Goal: Transaction & Acquisition: Book appointment/travel/reservation

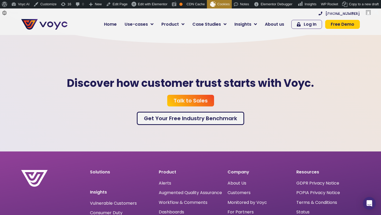
scroll to position [1560, 0]
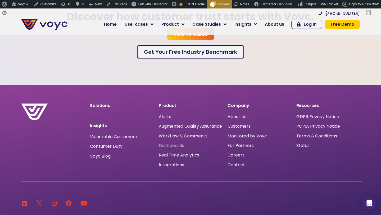
scroll to position [1559, 0]
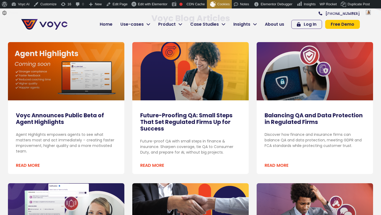
click at [186, 122] on link "Future-Proofing QA: Small Steps That Set Regulated Firms Up for Success" at bounding box center [186, 121] width 92 height 21
click at [192, 117] on link "Future-Proofing QA: Small Steps That Set Regulated Firms Up for Success" at bounding box center [186, 121] width 92 height 21
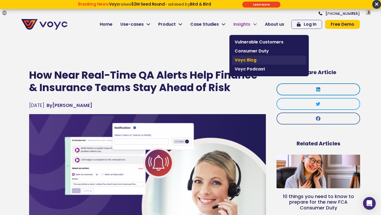
click at [245, 59] on span "Voyc Blog" at bounding box center [269, 60] width 69 height 6
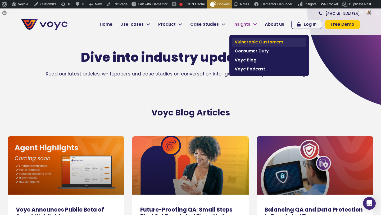
click at [238, 40] on span "Vulnerable Customers" at bounding box center [269, 42] width 69 height 6
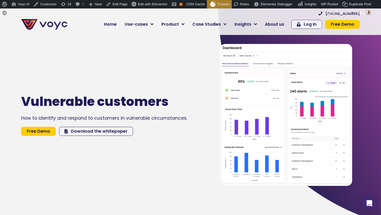
click at [336, 22] on span "Free Demo" at bounding box center [343, 24] width 24 height 4
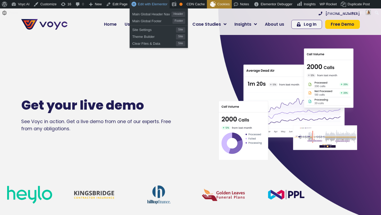
click at [156, 6] on link "Edit with Elementor" at bounding box center [150, 4] width 40 height 8
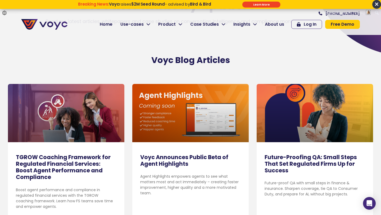
scroll to position [19, 0]
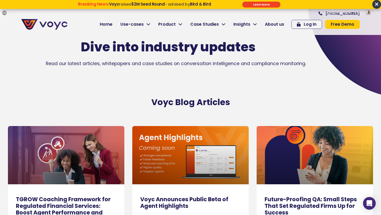
click at [337, 24] on span "Free Demo" at bounding box center [343, 24] width 24 height 4
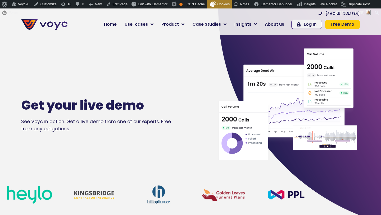
click at [174, 51] on div "Get your live demo See Voyc in action. Get a live demo from one of our experts.…" at bounding box center [112, 114] width 186 height 215
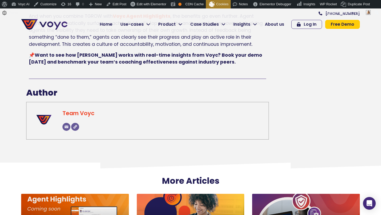
scroll to position [1425, 0]
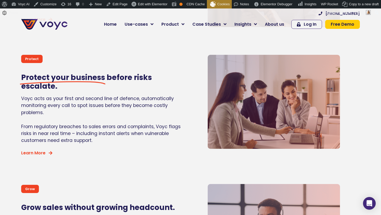
scroll to position [478, 0]
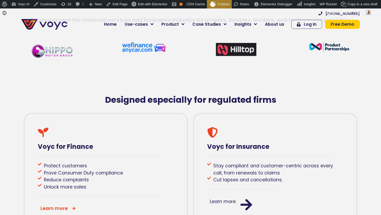
scroll to position [262, 0]
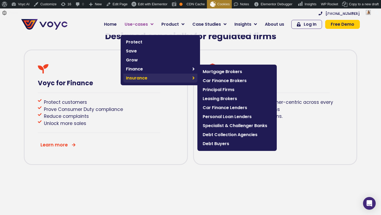
click at [154, 79] on span "Insurance" at bounding box center [158, 78] width 64 height 6
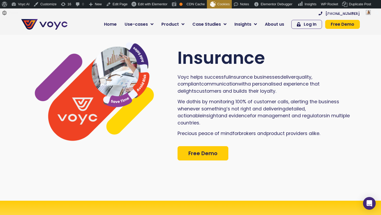
drag, startPoint x: 231, startPoint y: 87, endPoint x: 235, endPoint y: 93, distance: 6.4
click at [235, 93] on p "Voyc helps successful insurance business es deliver quality , compliant communi…" at bounding box center [264, 84] width 175 height 21
click at [219, 94] on span "s and builds their loyalty" at bounding box center [247, 91] width 57 height 6
drag, startPoint x: 189, startPoint y: 94, endPoint x: 231, endPoint y: 93, distance: 41.5
click at [231, 93] on p "Voyc helps successful insurance business es deliver quality , compliant communi…" at bounding box center [264, 84] width 175 height 21
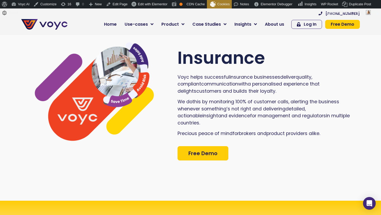
click at [248, 87] on span "a personalised experience" at bounding box center [278, 84] width 61 height 6
drag, startPoint x: 231, startPoint y: 88, endPoint x: 348, endPoint y: 85, distance: 116.4
click at [348, 85] on p "Voyc helps successful insurance business es deliver quality , compliant communi…" at bounding box center [264, 84] width 175 height 21
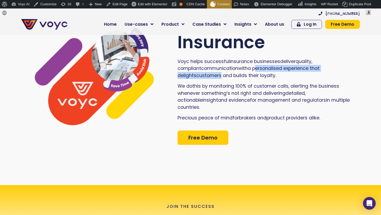
scroll to position [16, 0]
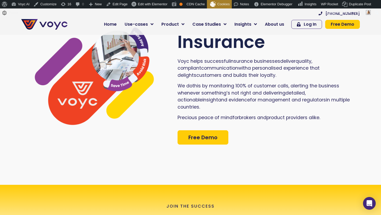
click at [307, 110] on div "Voyc helps successful insurance business es deliver quality , compliant communi…" at bounding box center [264, 91] width 175 height 67
drag, startPoint x: 188, startPoint y: 102, endPoint x: 286, endPoint y: 103, distance: 98.4
click at [286, 103] on p "We do this by monitoring 100% of customer c all s, alerting the business whenev…" at bounding box center [264, 96] width 175 height 28
copy p "evidence for management and regulator s"
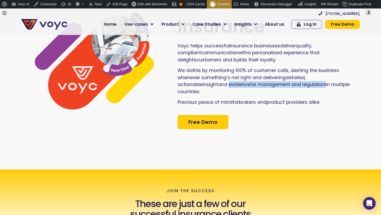
scroll to position [0, 0]
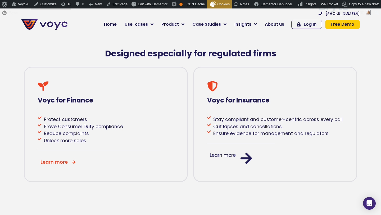
scroll to position [244, 0]
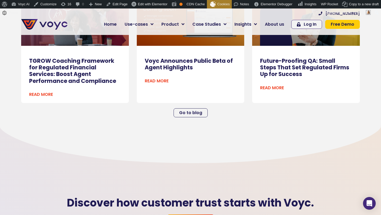
scroll to position [1509, 0]
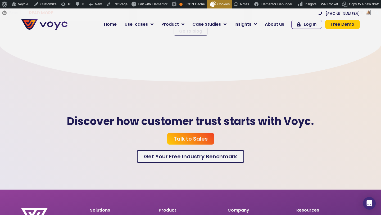
click at [184, 136] on span "Talk to Sales" at bounding box center [191, 138] width 34 height 5
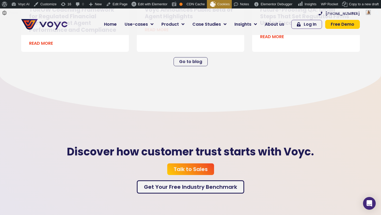
scroll to position [1534, 0]
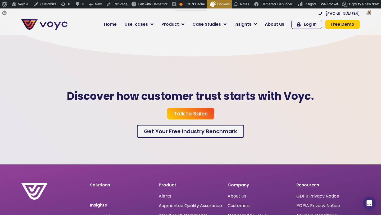
click at [185, 111] on span "Talk to Sales" at bounding box center [191, 113] width 34 height 5
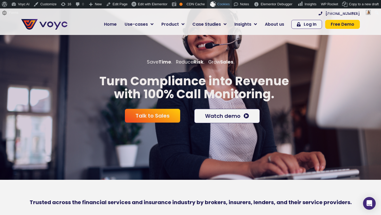
scroll to position [4, 0]
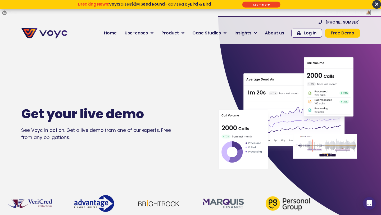
click at [376, 5] on span "×" at bounding box center [376, 4] width 9 height 9
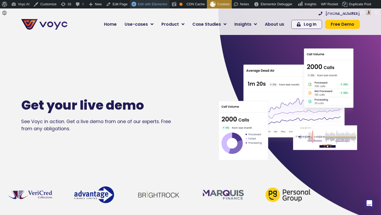
click at [153, 7] on link "Edit with Elementor" at bounding box center [150, 4] width 40 height 8
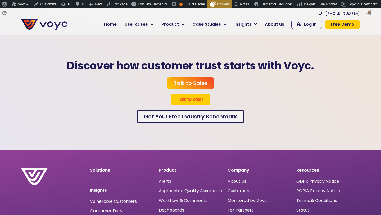
scroll to position [1549, 0]
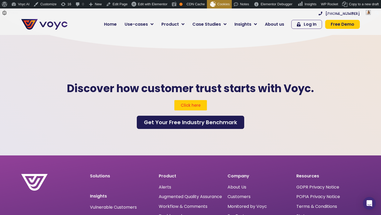
scroll to position [1545, 0]
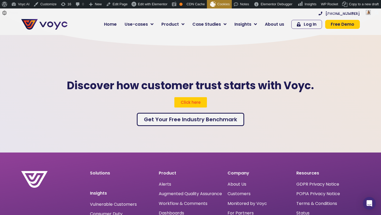
click at [156, 97] on div "Click here" at bounding box center [191, 102] width 302 height 10
click at [183, 100] on span "Click here" at bounding box center [191, 102] width 20 height 4
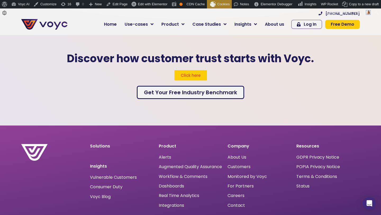
scroll to position [1548, 0]
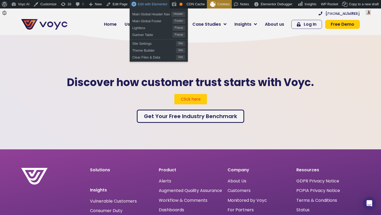
click at [147, 7] on link "Edit with Elementor" at bounding box center [150, 4] width 40 height 8
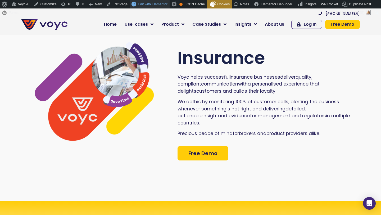
click at [142, 4] on span "Edit with Elementor" at bounding box center [153, 4] width 30 height 4
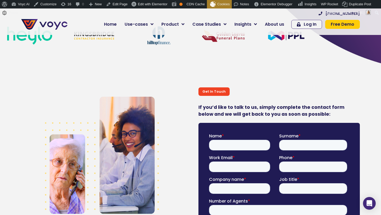
scroll to position [286, 0]
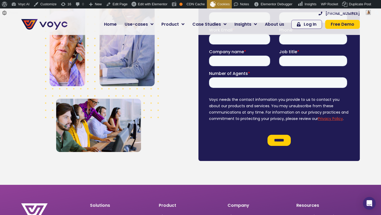
click at [127, 98] on img at bounding box center [102, 60] width 114 height 183
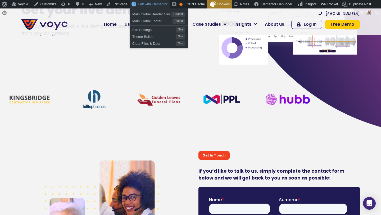
click at [142, 4] on span "Edit with Elementor" at bounding box center [153, 4] width 30 height 4
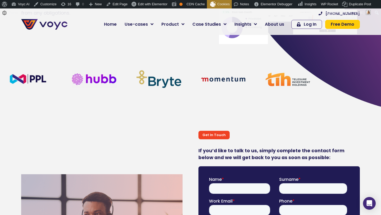
scroll to position [123, 0]
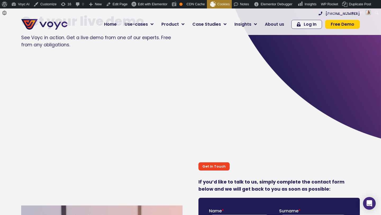
scroll to position [80, 0]
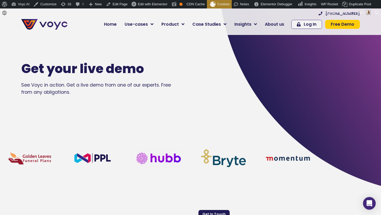
scroll to position [42, 0]
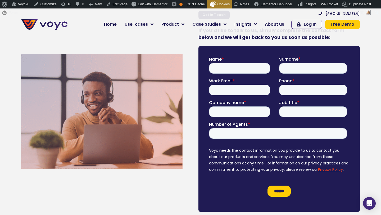
scroll to position [264, 0]
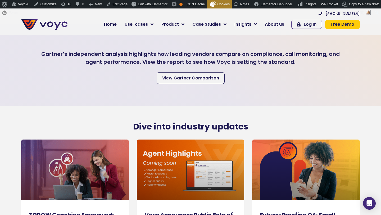
scroll to position [1448, 0]
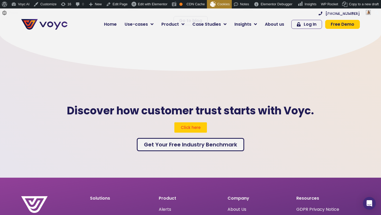
scroll to position [1518, 0]
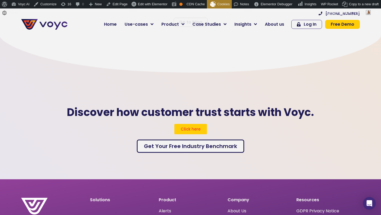
click at [192, 127] on span "Click here" at bounding box center [191, 129] width 20 height 4
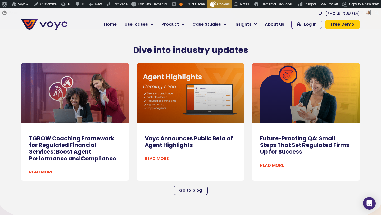
scroll to position [1551, 0]
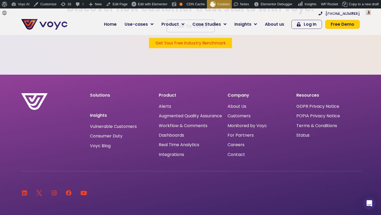
scroll to position [1547, 0]
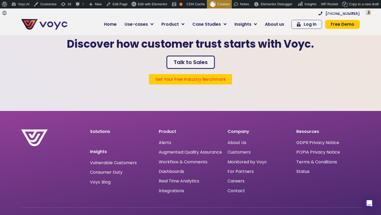
scroll to position [1541, 0]
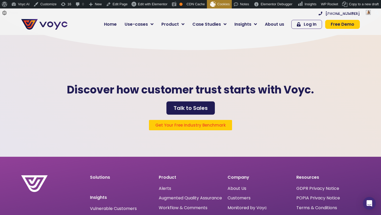
click at [190, 105] on span "Talk to Sales" at bounding box center [191, 107] width 34 height 5
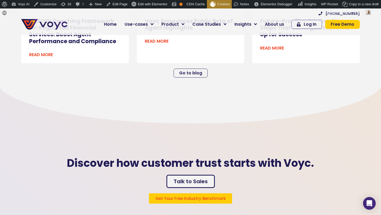
scroll to position [1473, 0]
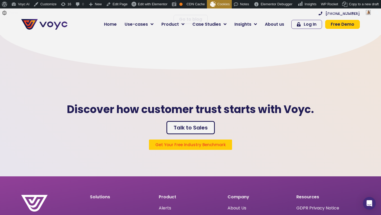
scroll to position [1514, 0]
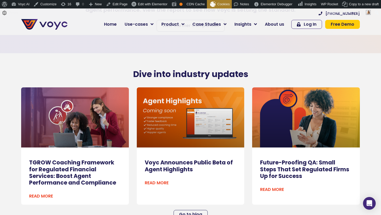
scroll to position [1568, 0]
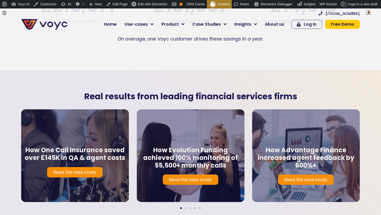
scroll to position [866, 0]
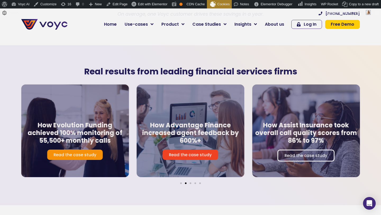
scroll to position [893, 0]
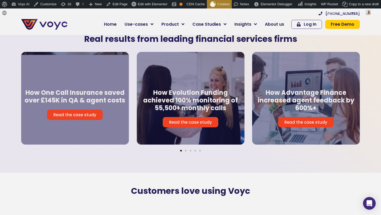
scroll to position [934, 0]
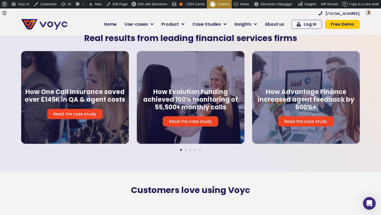
click at [185, 149] on div at bounding box center [191, 150] width 24 height 2
click at [186, 149] on span "Go to slide 2" at bounding box center [186, 150] width 2 height 2
